Goal: Information Seeking & Learning: Learn about a topic

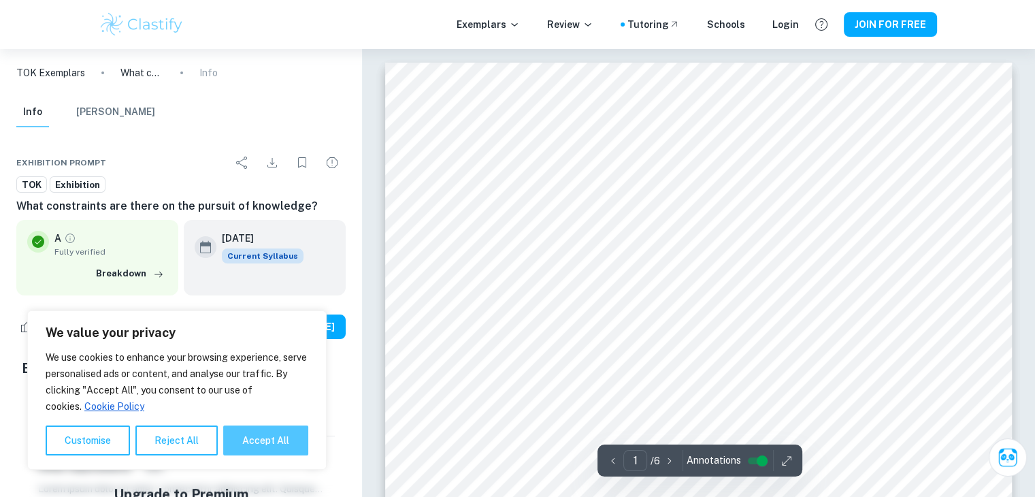
click at [250, 449] on button "Accept All" at bounding box center [265, 440] width 85 height 30
checkbox input "true"
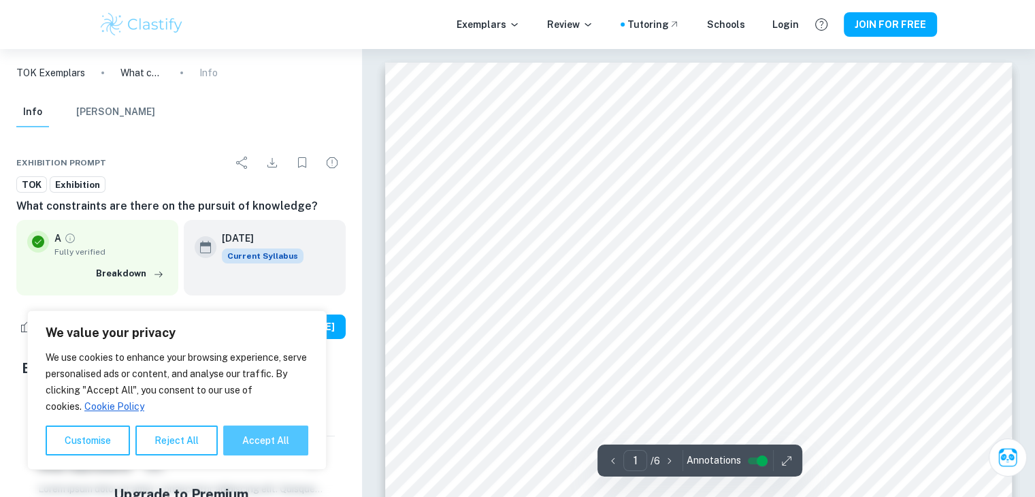
checkbox input "true"
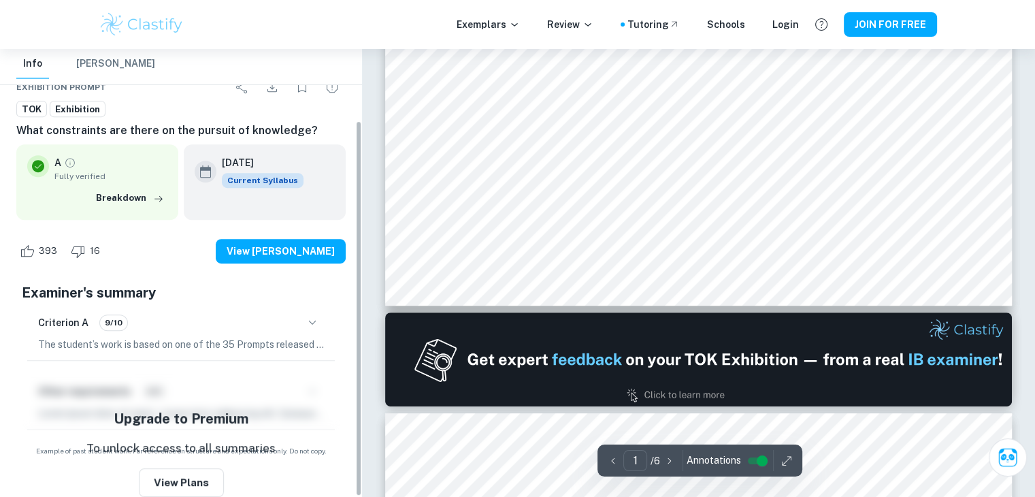
scroll to position [590, 0]
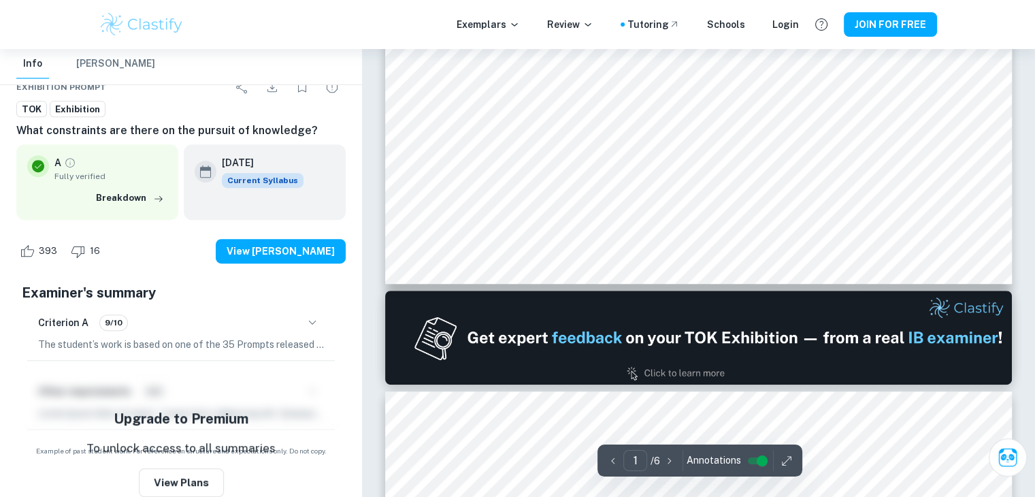
click at [308, 315] on icon "button" at bounding box center [312, 323] width 16 height 16
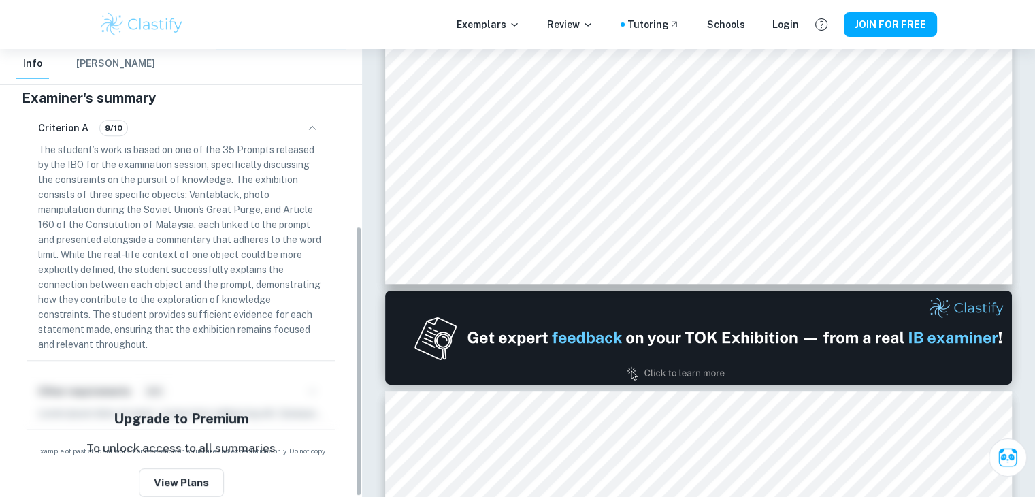
scroll to position [292, 0]
